Goal: Find specific page/section: Find specific page/section

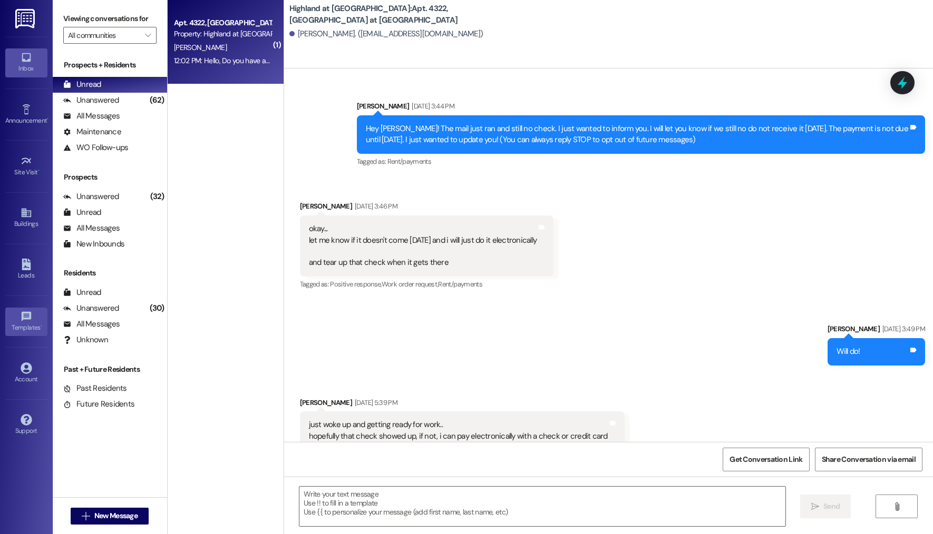
scroll to position [15135, 0]
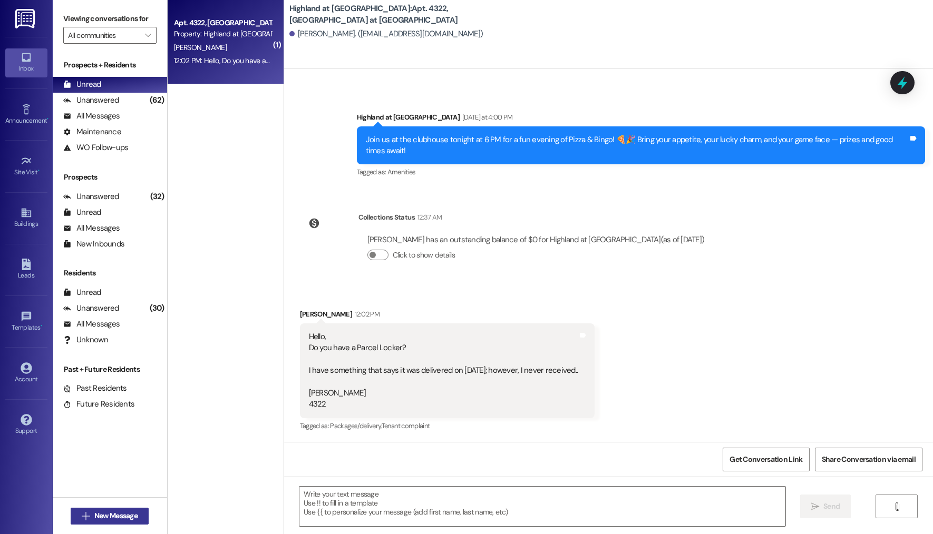
click at [138, 520] on button " New Message" at bounding box center [110, 516] width 78 height 17
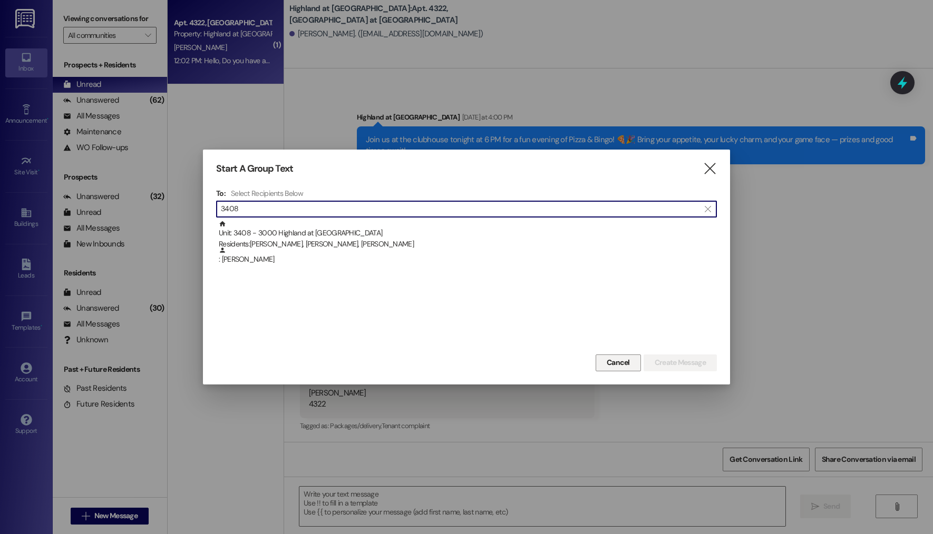
type input "3408"
click at [599, 366] on button "Cancel" at bounding box center [617, 363] width 45 height 17
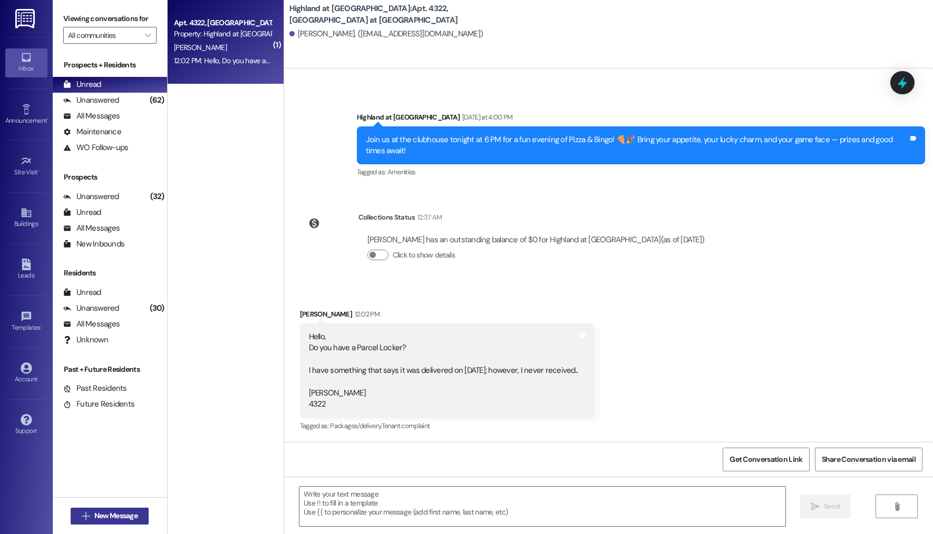
click at [126, 524] on button " New Message" at bounding box center [110, 516] width 78 height 17
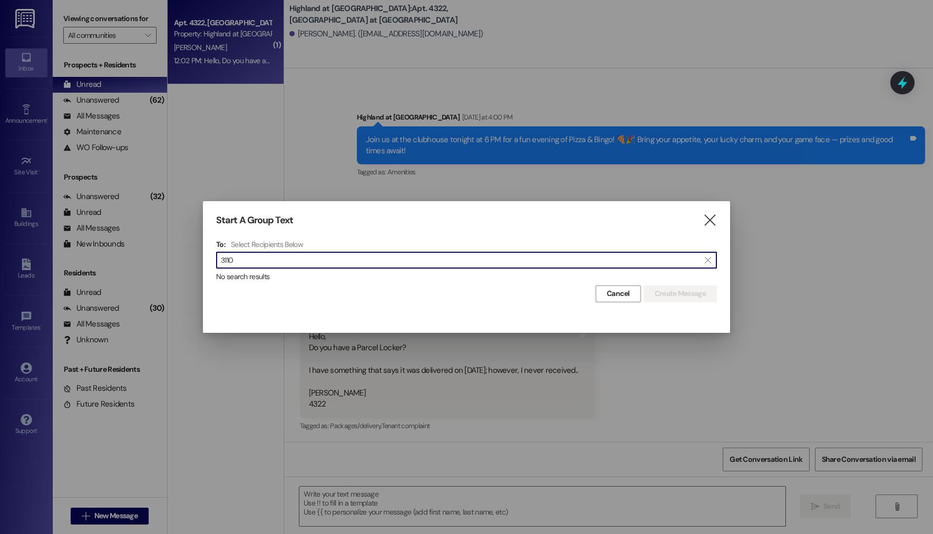
type input "3110"
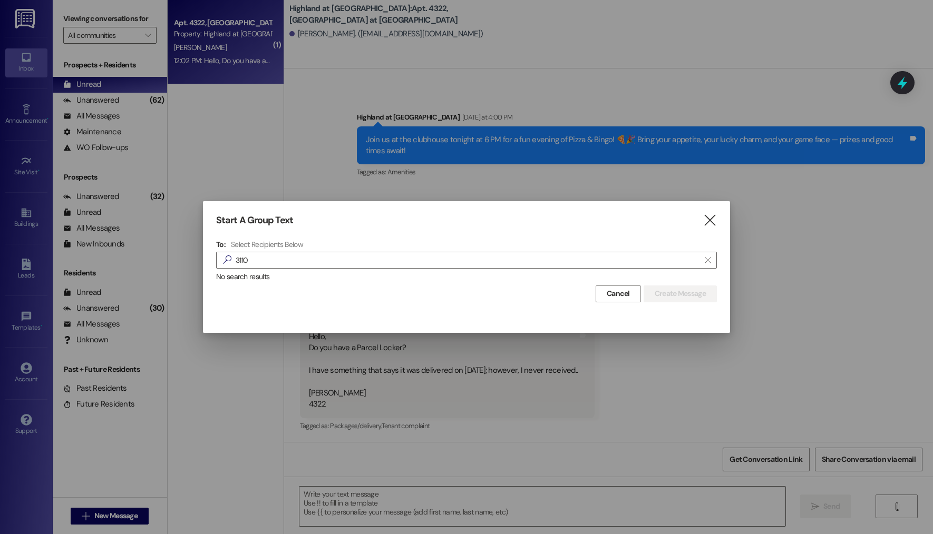
drag, startPoint x: 609, startPoint y: 292, endPoint x: 135, endPoint y: 26, distance: 543.1
click at [608, 291] on span "Cancel" at bounding box center [618, 293] width 23 height 11
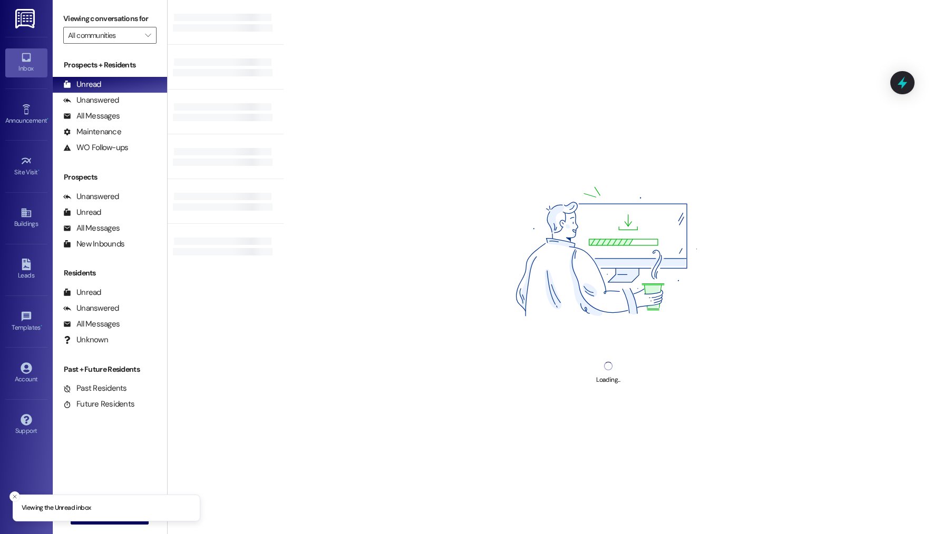
click at [27, 24] on img at bounding box center [26, 18] width 22 height 19
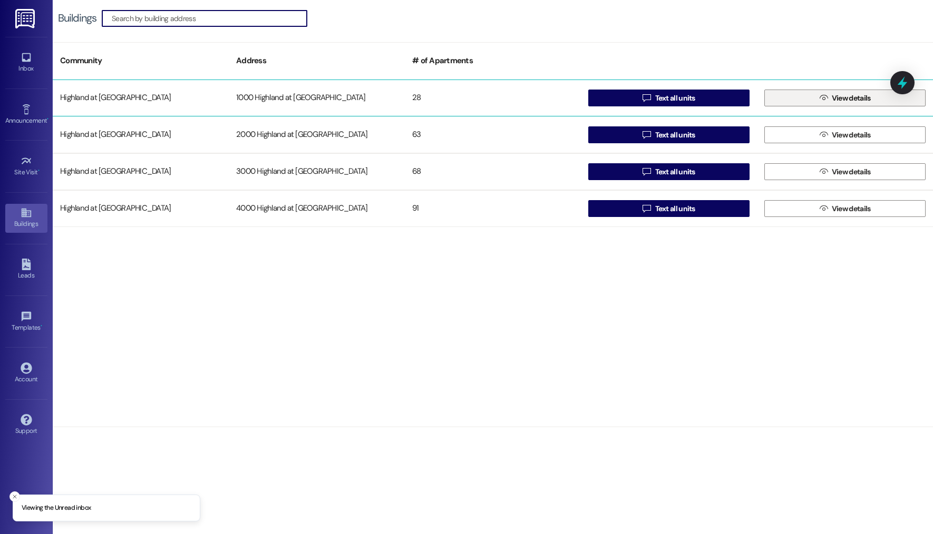
click at [829, 101] on span "View details" at bounding box center [850, 98] width 43 height 11
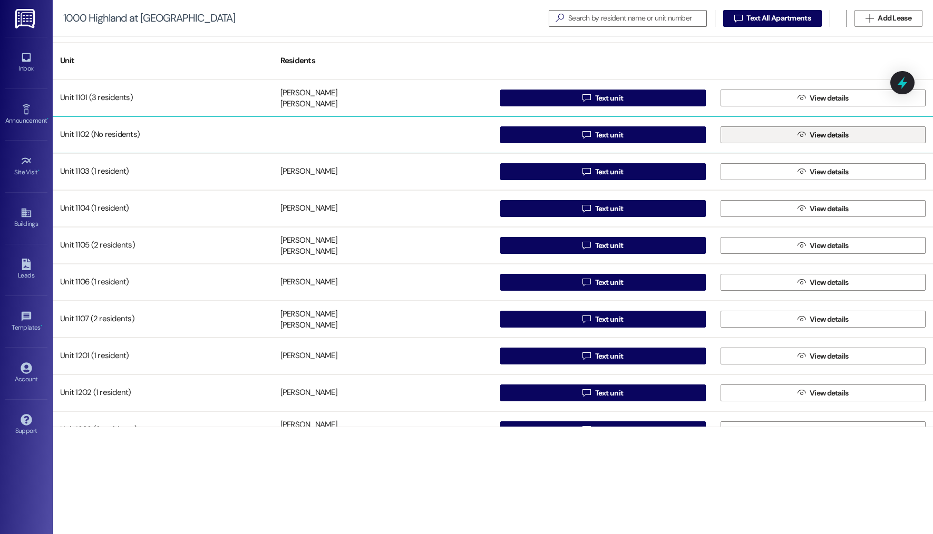
click at [800, 135] on icon "" at bounding box center [801, 135] width 8 height 8
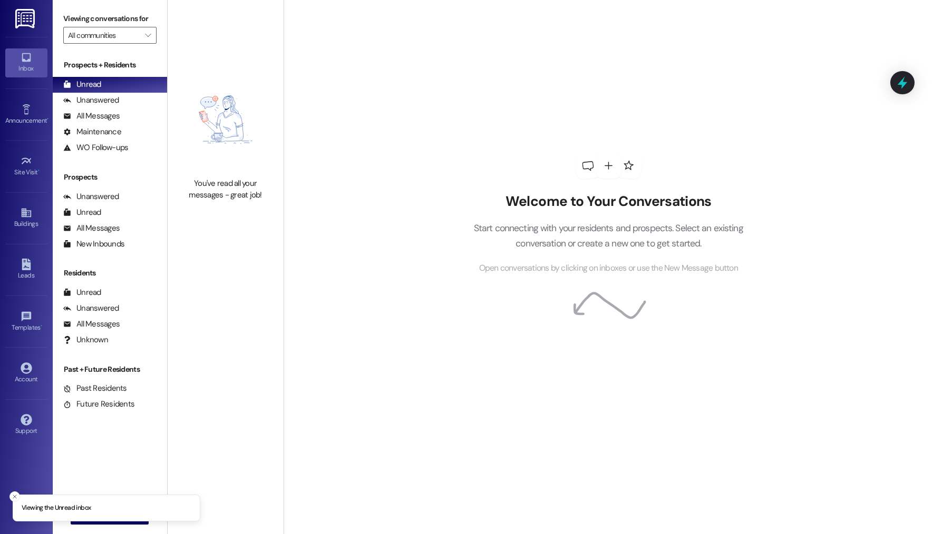
click at [43, 18] on div "Inbox Go to Inbox Announcement • Send A Text Announcement Site Visit • Go to Si…" at bounding box center [26, 267] width 53 height 534
click at [37, 19] on link at bounding box center [26, 18] width 34 height 37
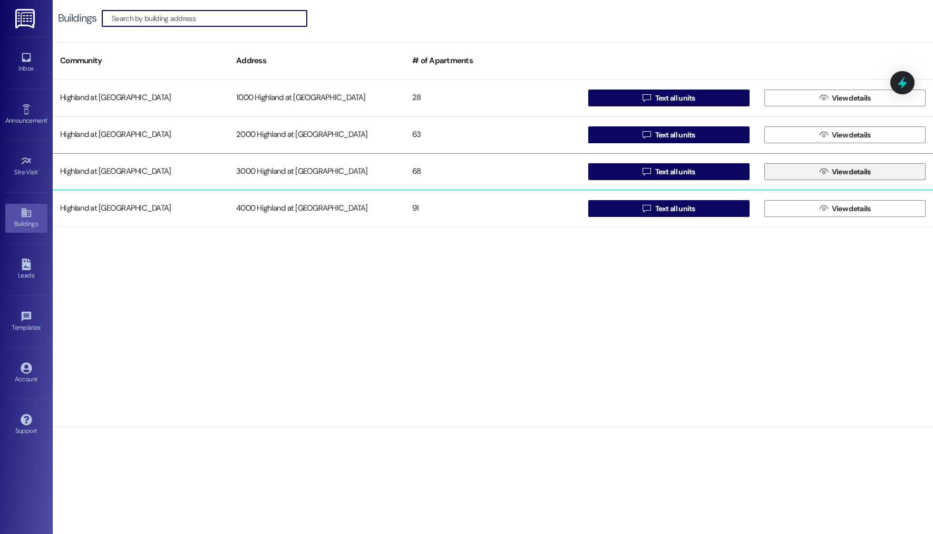
click at [857, 170] on span "View details" at bounding box center [851, 172] width 39 height 11
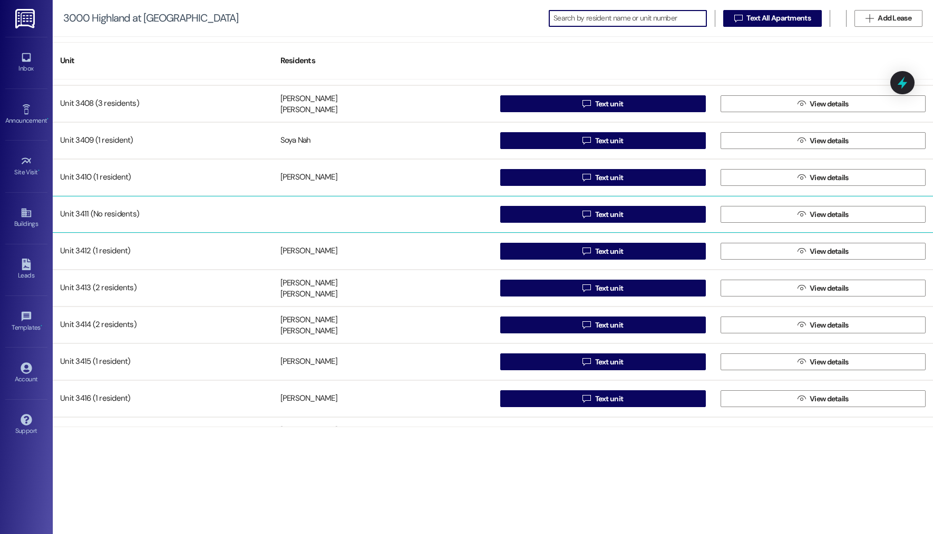
scroll to position [2161, 0]
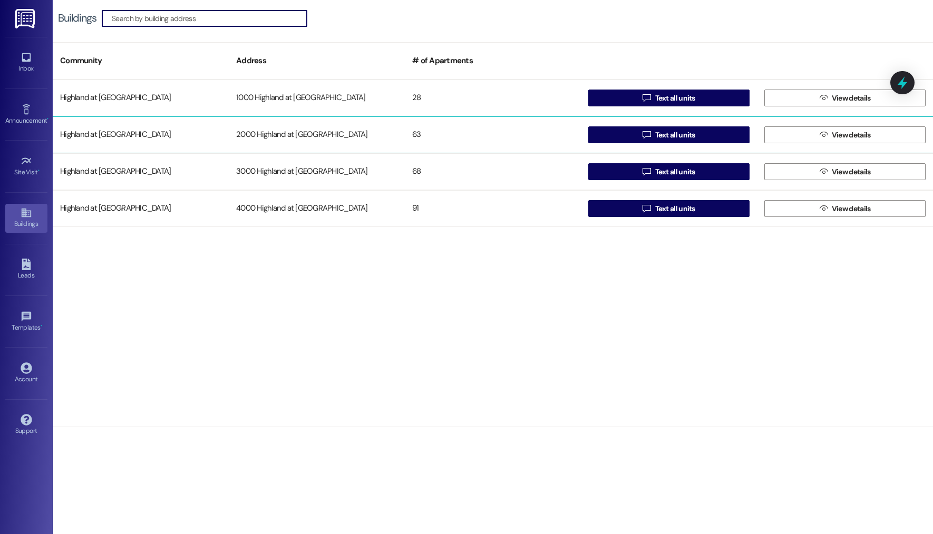
click at [863, 145] on div "Highland at Spring Hill 2000 Highland at Spring Hill 63  Text all units  View…" at bounding box center [493, 134] width 880 height 37
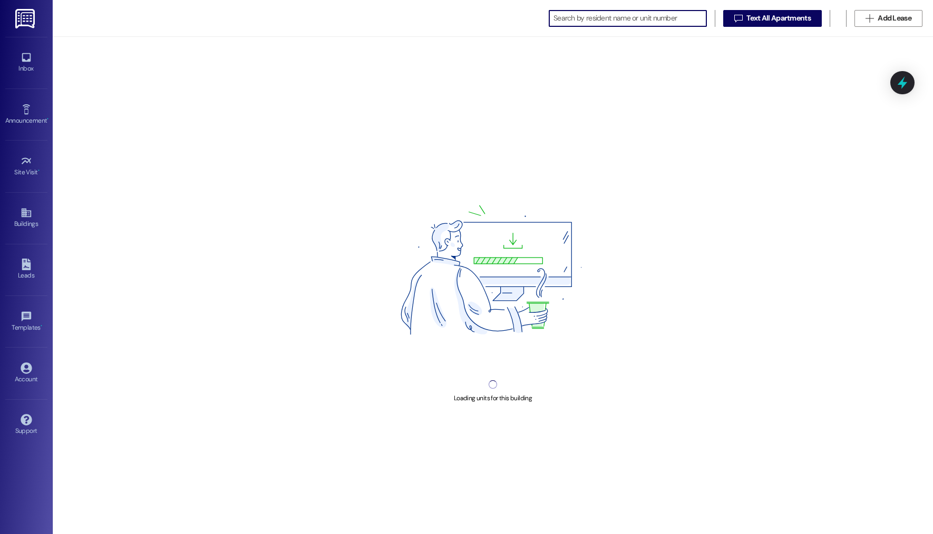
click at [862, 136] on div "Loading units for this building" at bounding box center [493, 285] width 880 height 497
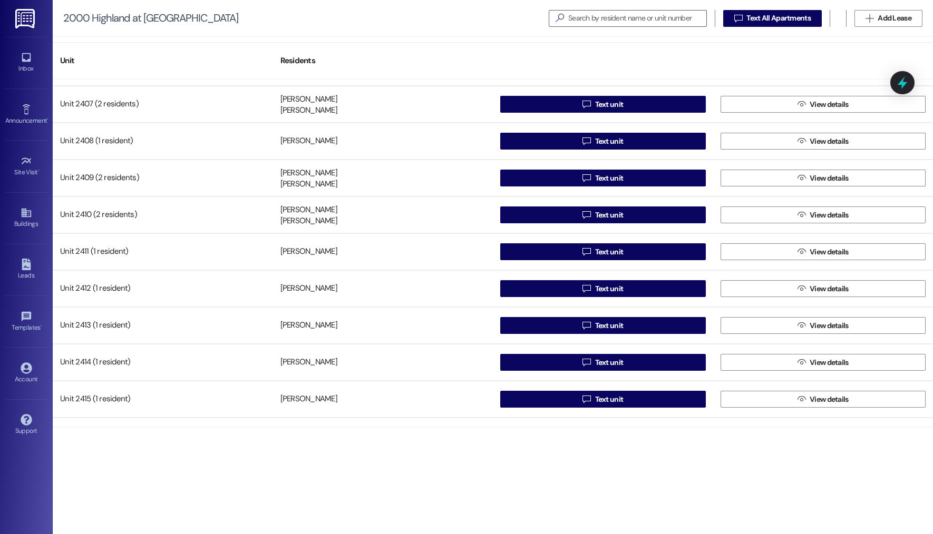
scroll to position [1977, 0]
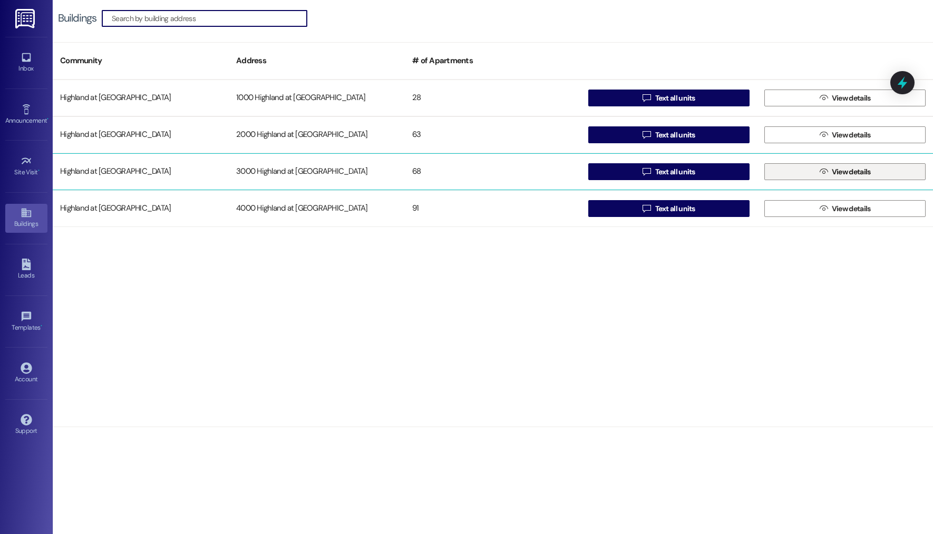
click at [839, 178] on span " View details" at bounding box center [844, 172] width 55 height 16
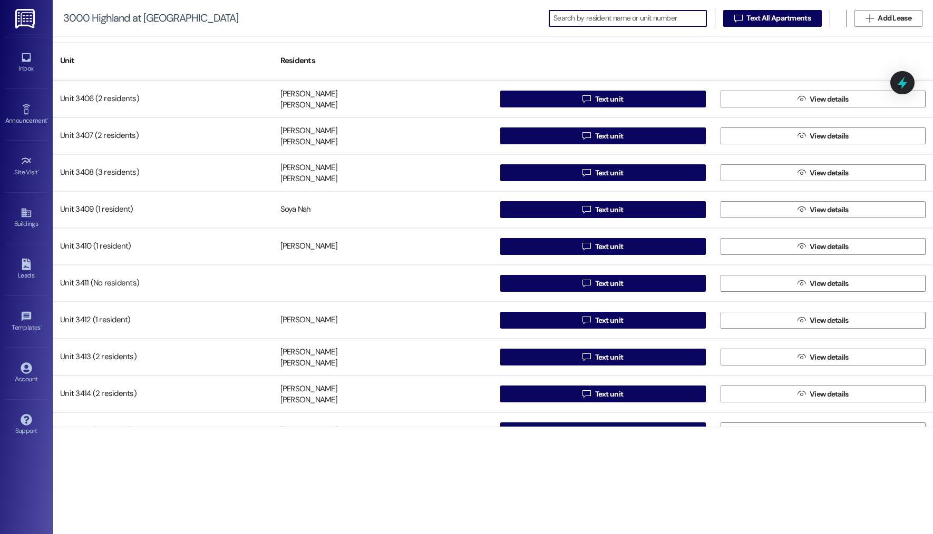
scroll to position [2065, 0]
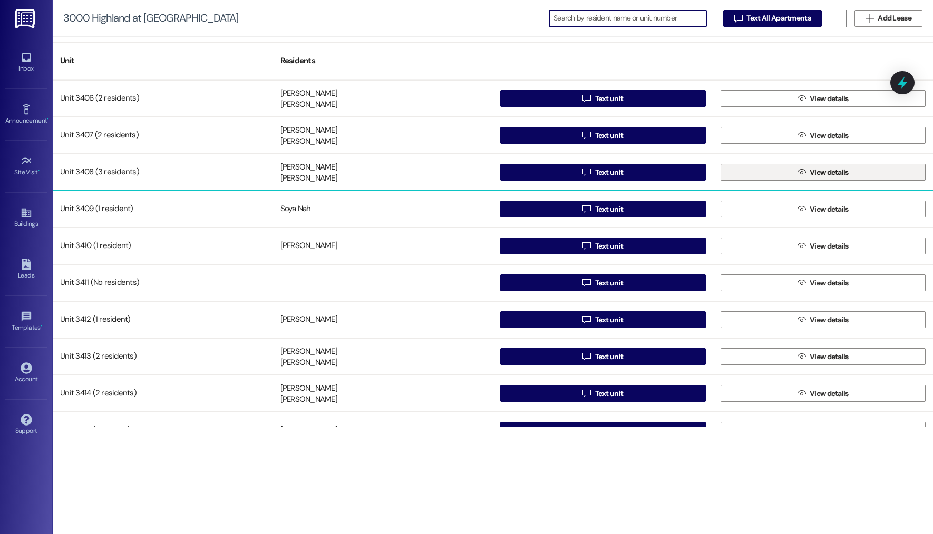
click at [829, 172] on span "View details" at bounding box center [828, 172] width 39 height 11
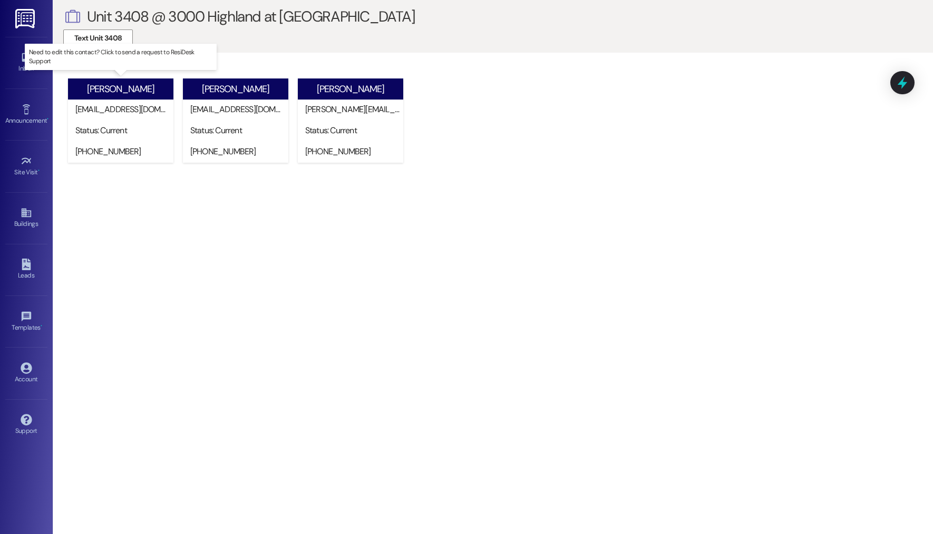
click at [143, 124] on div "Status: Current" at bounding box center [123, 131] width 100 height 21
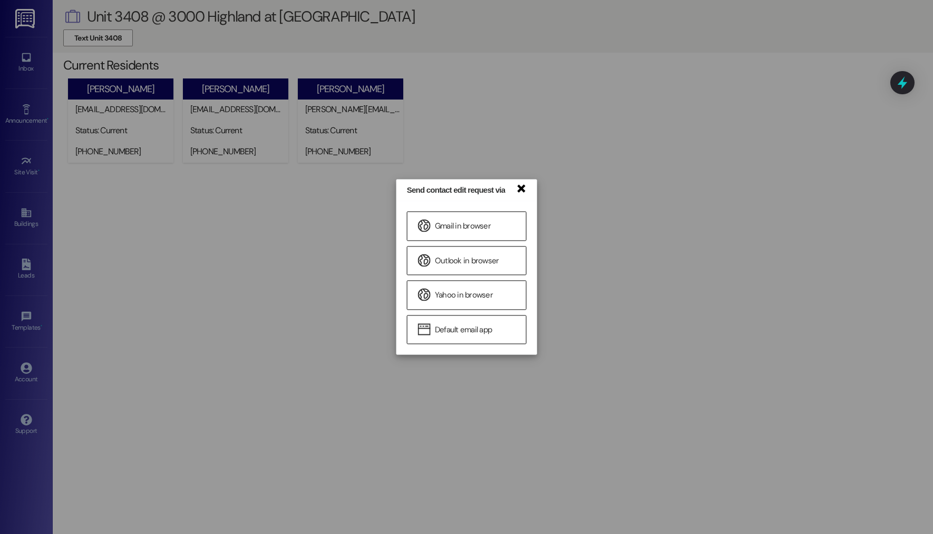
click at [522, 188] on link "×" at bounding box center [520, 187] width 11 height 11
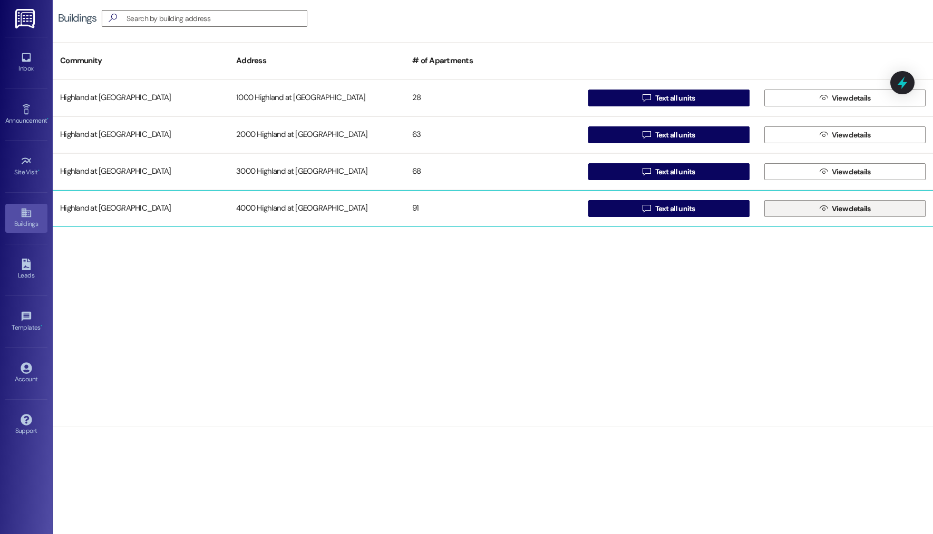
click at [878, 212] on button " View details" at bounding box center [844, 208] width 161 height 17
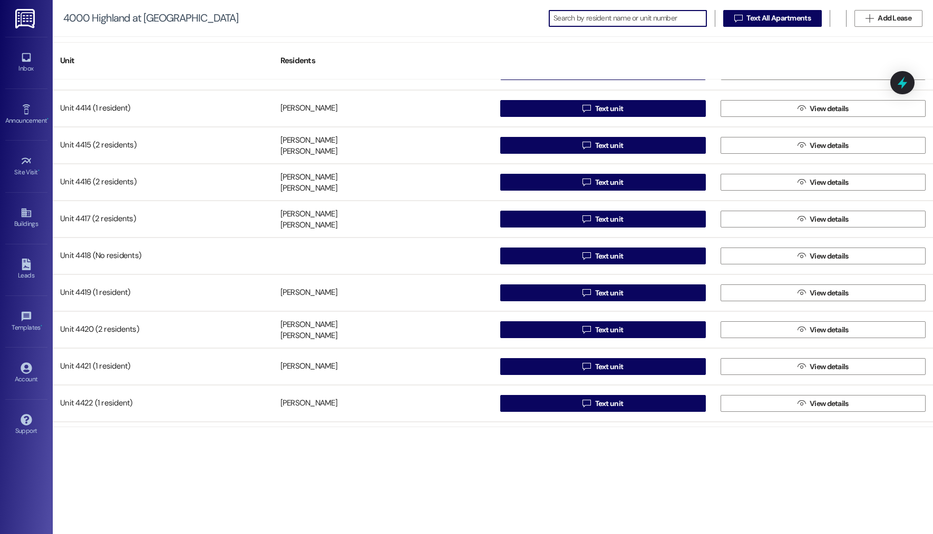
scroll to position [3009, 0]
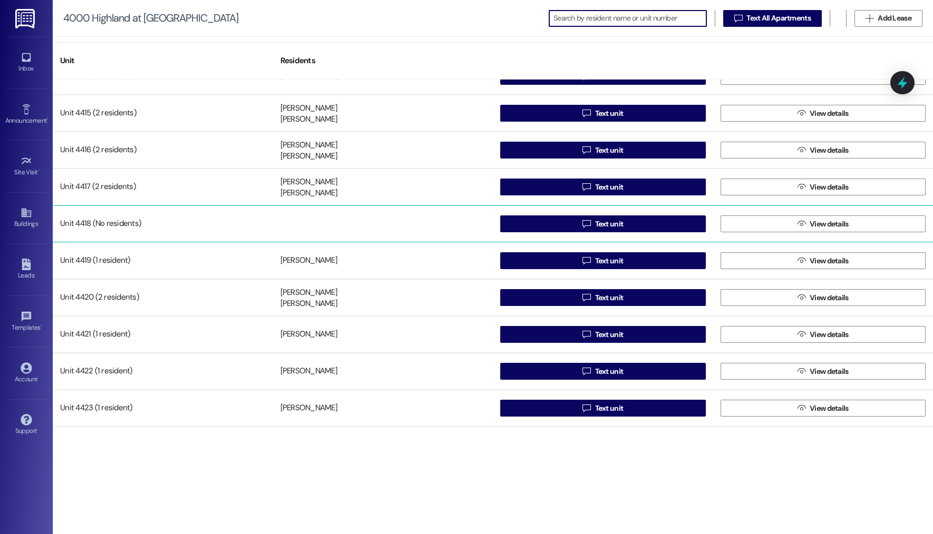
click at [145, 221] on div "Unit 4418 (No residents)" at bounding box center [163, 223] width 220 height 21
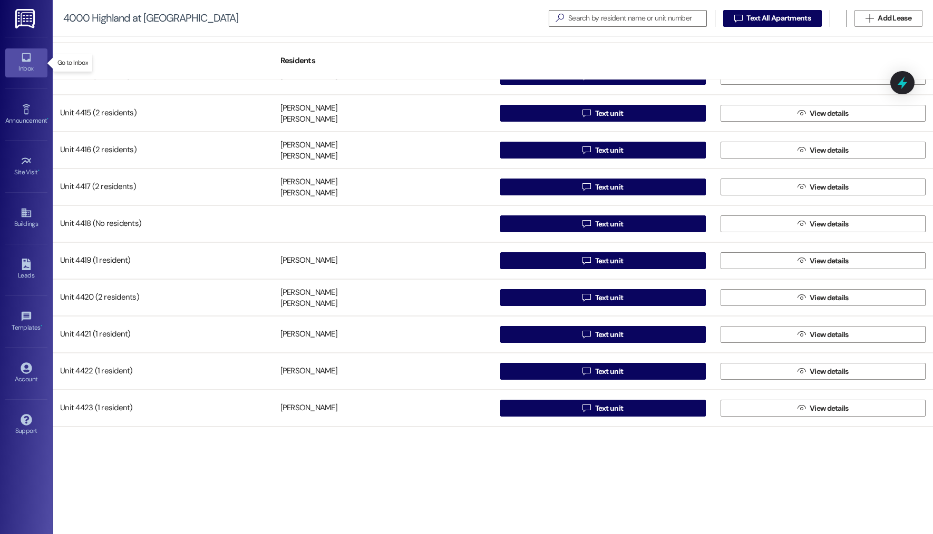
click at [17, 64] on div "Inbox" at bounding box center [26, 68] width 53 height 11
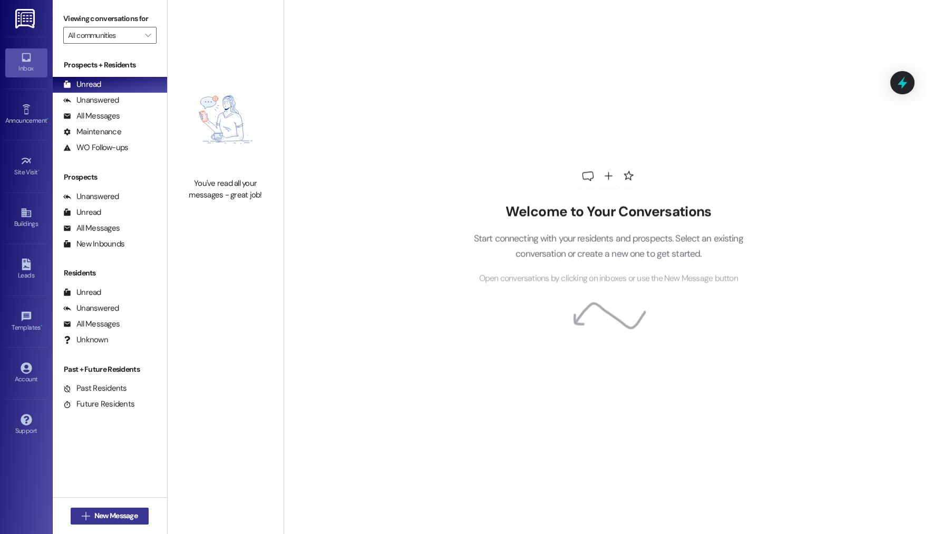
click at [120, 509] on button " New Message" at bounding box center [110, 516] width 78 height 17
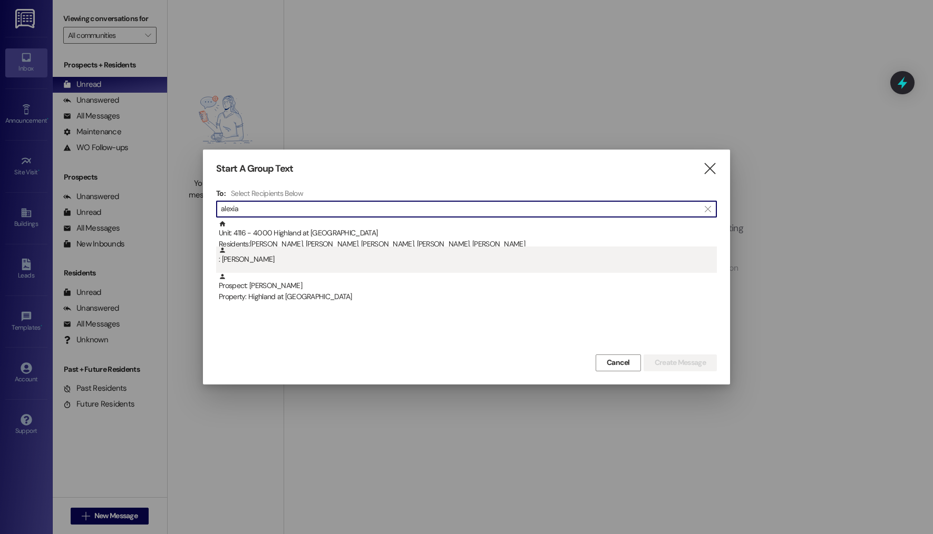
type input "alexia"
click at [330, 262] on div ": Alexia Harris" at bounding box center [468, 256] width 498 height 18
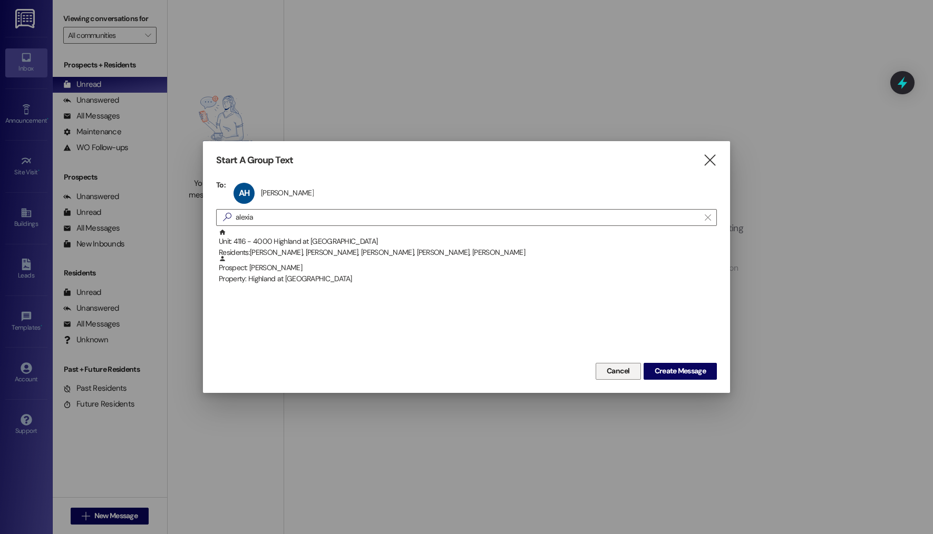
click at [624, 371] on span "Cancel" at bounding box center [618, 371] width 23 height 11
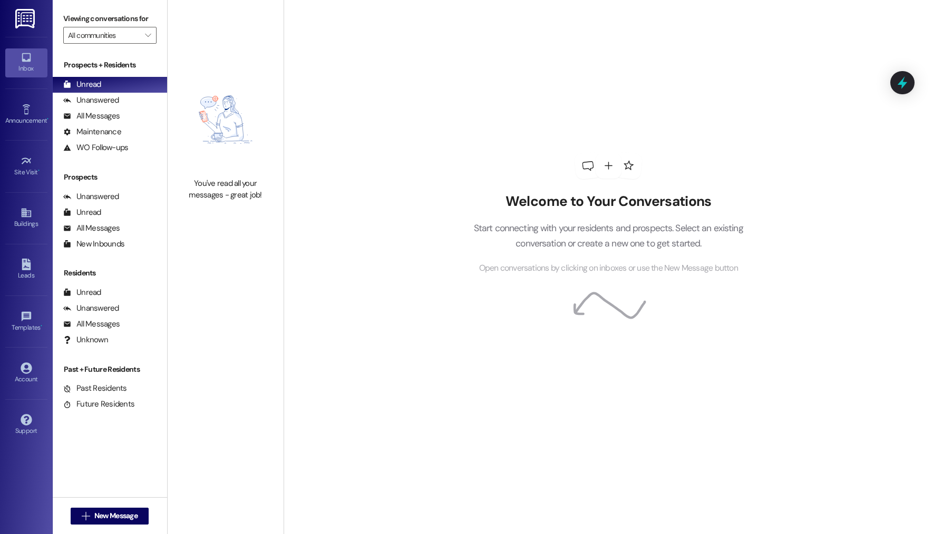
click at [32, 9] on img at bounding box center [26, 18] width 22 height 19
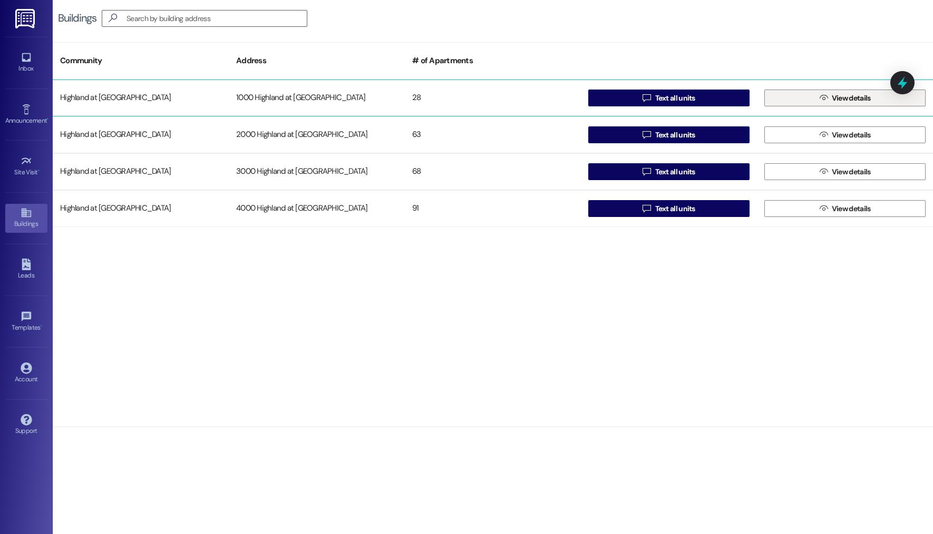
click at [856, 100] on span "View details" at bounding box center [851, 98] width 39 height 11
